Goal: Find specific page/section: Find specific page/section

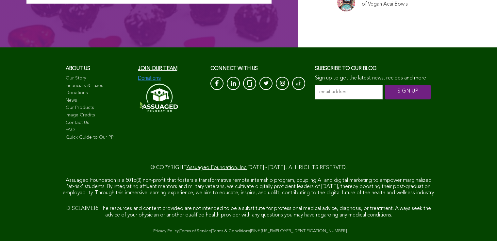
scroll to position [4385, 0]
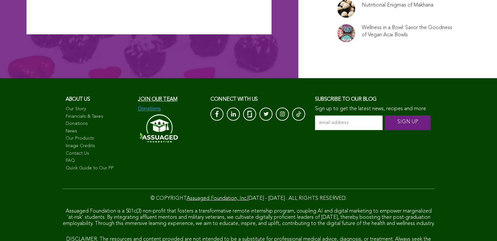
click at [138, 97] on span "Join our team" at bounding box center [157, 99] width 39 height 5
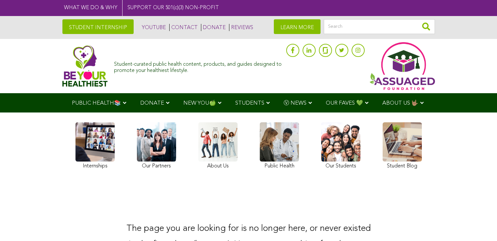
click at [169, 27] on link "CONTACT" at bounding box center [183, 27] width 28 height 7
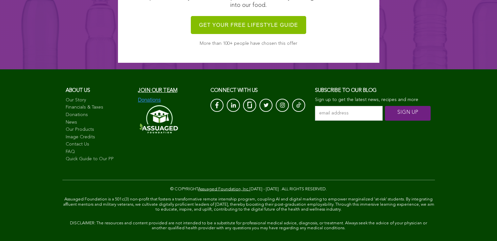
scroll to position [735, 0]
